Goal: Task Accomplishment & Management: Use online tool/utility

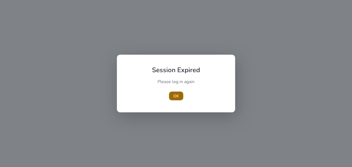
click at [179, 99] on span "button" at bounding box center [176, 96] width 14 height 13
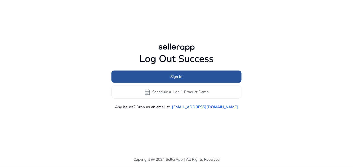
click at [178, 78] on span "Sign In" at bounding box center [177, 77] width 12 height 6
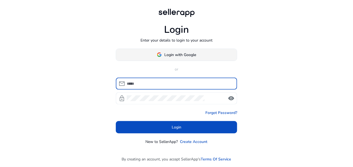
click at [175, 56] on span "Login with Google" at bounding box center [181, 55] width 32 height 6
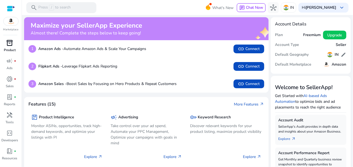
click at [12, 46] on span "inventory_2" at bounding box center [10, 43] width 7 height 7
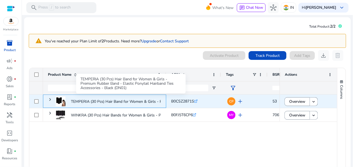
click at [122, 100] on p "TEMPERIA (30 Pcs) Hair Band for Women & Girls - Premium Rubber..." at bounding box center [131, 101] width 120 height 11
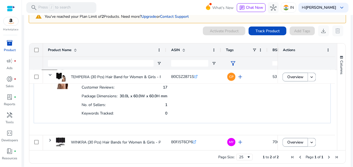
scroll to position [19, 0]
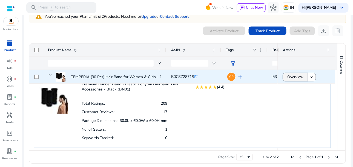
click at [294, 76] on span "Overview" at bounding box center [295, 77] width 16 height 11
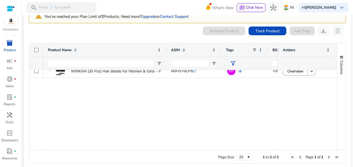
scroll to position [0, 0]
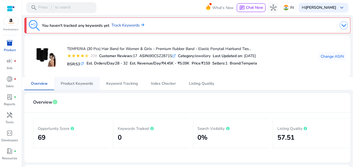
click at [86, 83] on span "Product Keywords" at bounding box center [77, 84] width 32 height 4
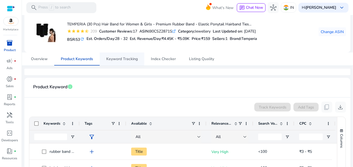
click at [129, 56] on span "Keyword Tracking" at bounding box center [122, 59] width 32 height 13
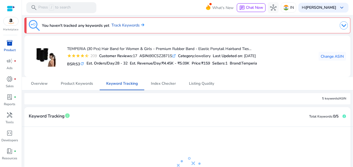
click at [103, 52] on div "TEMPERIA (30 Pcs) Hair Band for Women & Girls - Premium Rubber Band - Elastic P…" at bounding box center [162, 57] width 190 height 24
drag, startPoint x: 152, startPoint y: 56, endPoint x: 175, endPoint y: 58, distance: 22.3
click at [175, 58] on div "ASIN: B0CSZ2871S .st0{fill:#2c8af8}" at bounding box center [157, 56] width 36 height 6
copy div "B0CSZ2871S"
